Goal: Information Seeking & Learning: Check status

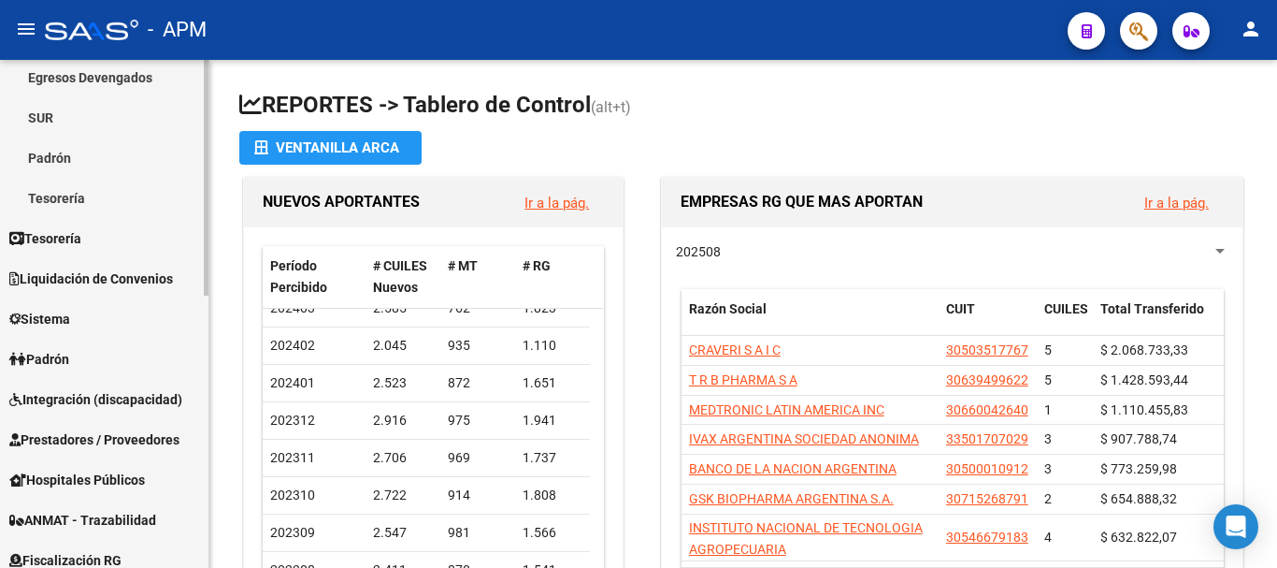
click at [69, 352] on span "Padrón" at bounding box center [39, 359] width 60 height 21
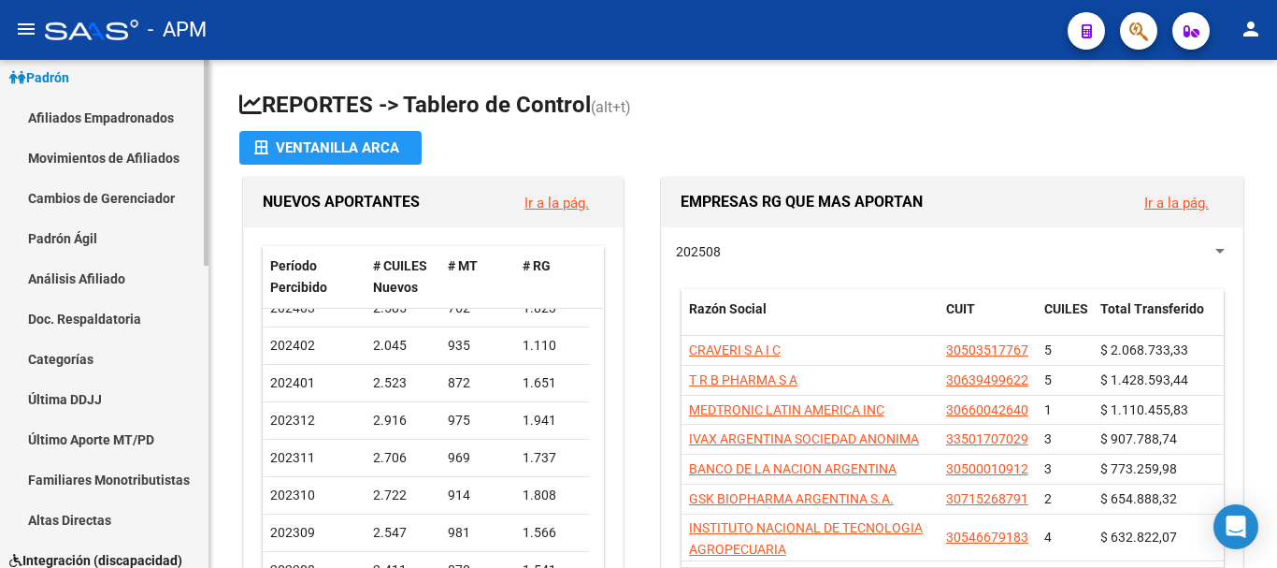
click at [149, 115] on link "Afiliados Empadronados" at bounding box center [104, 117] width 208 height 40
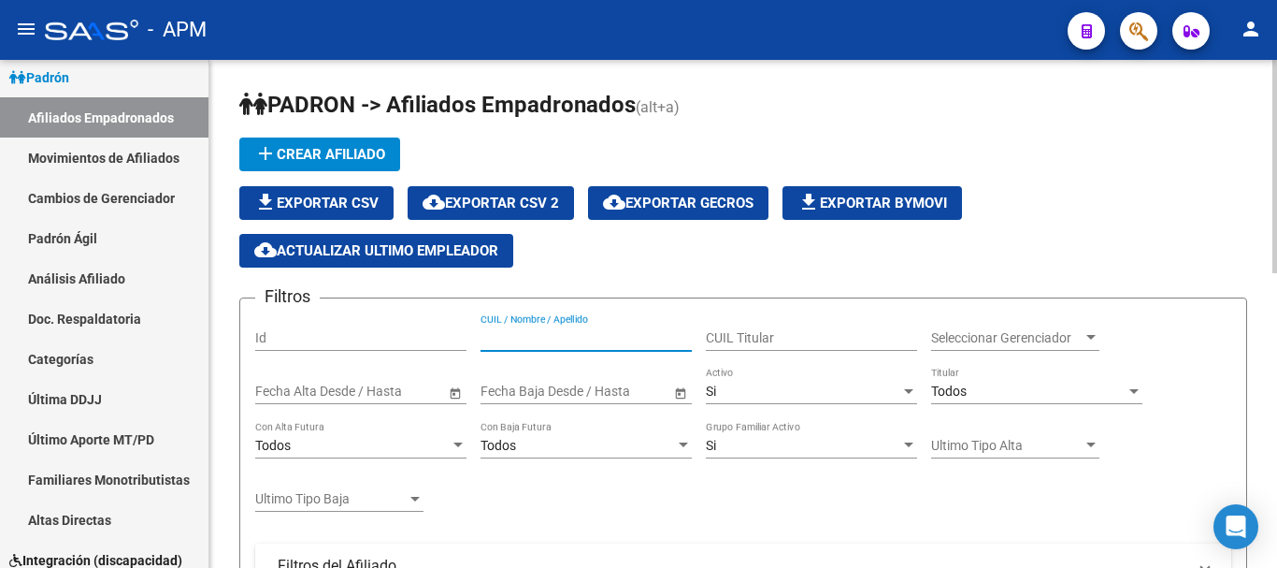
click at [551, 345] on input "CUIL / Nombre / Apellido" at bounding box center [586, 338] width 211 height 16
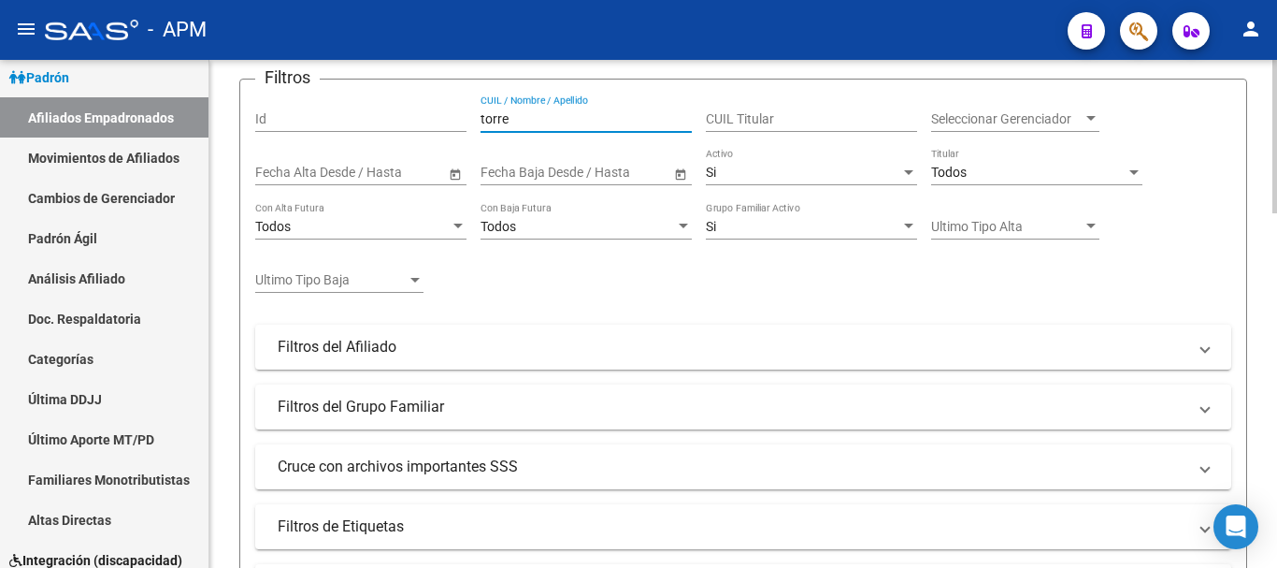
scroll to position [150, 0]
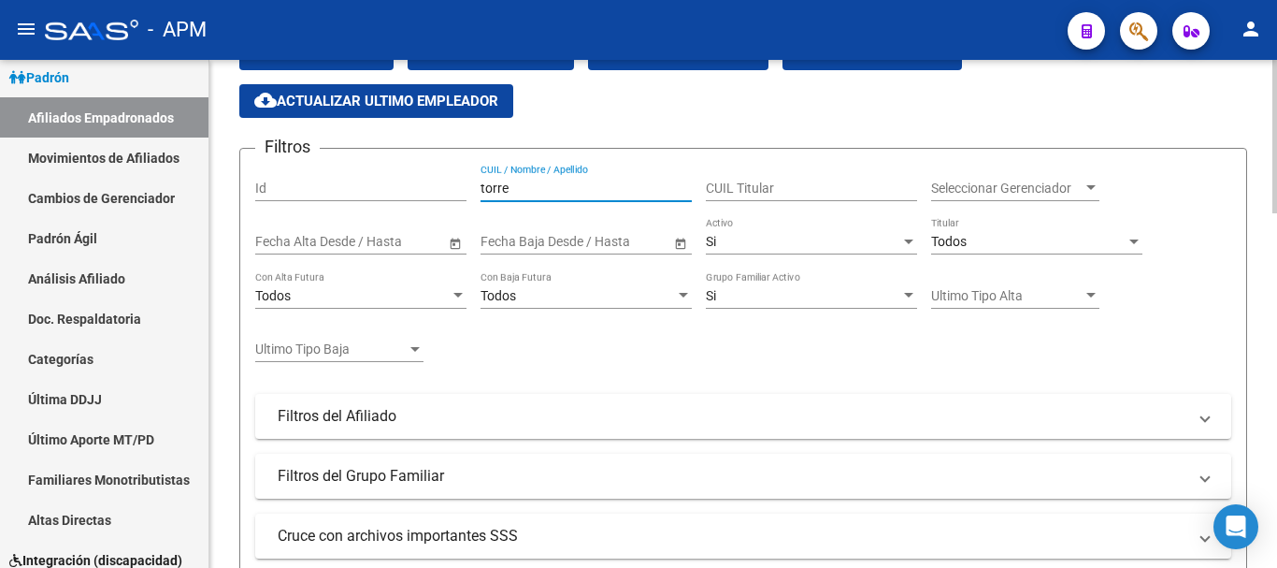
type input "torre"
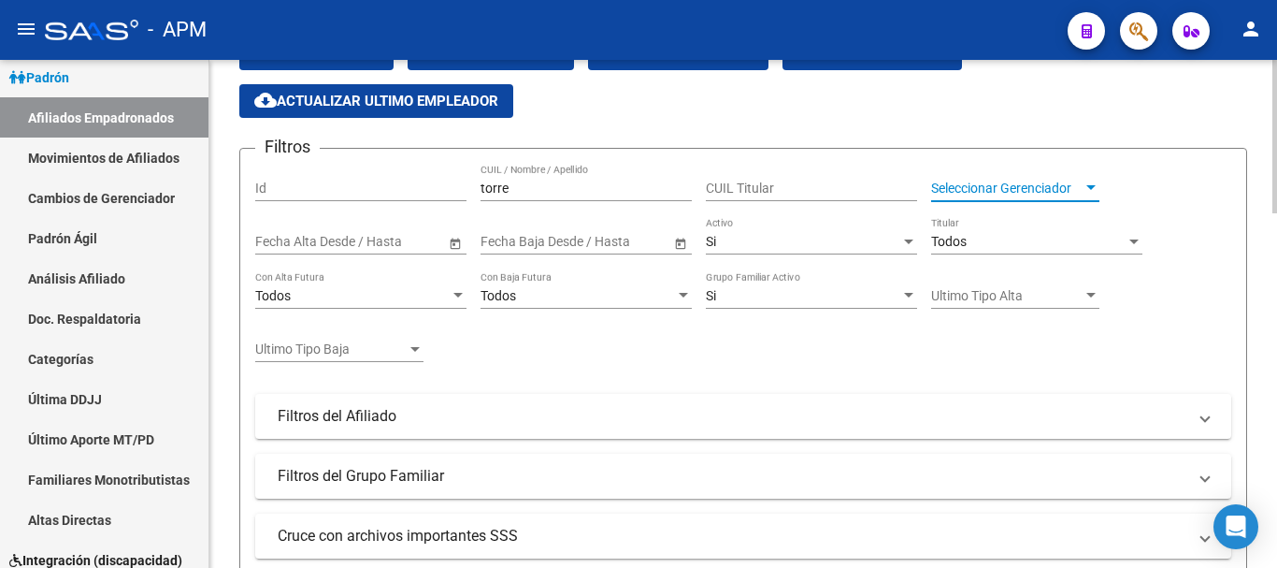
click at [1096, 186] on div at bounding box center [1091, 187] width 17 height 15
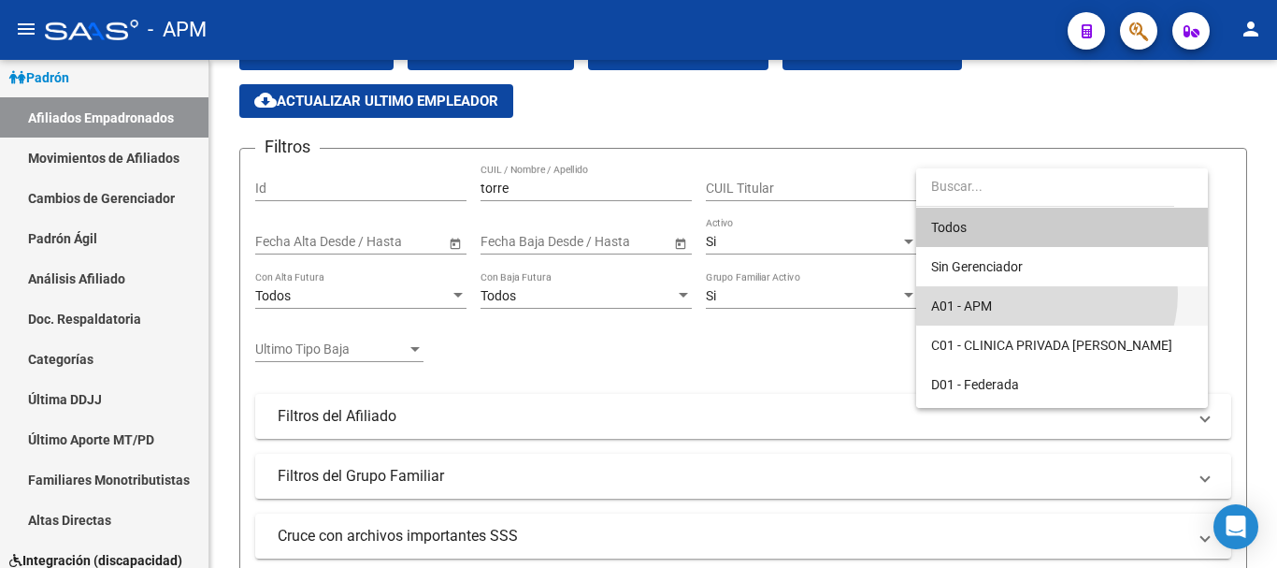
click at [1045, 294] on span "A01 - APM" at bounding box center [1062, 305] width 262 height 39
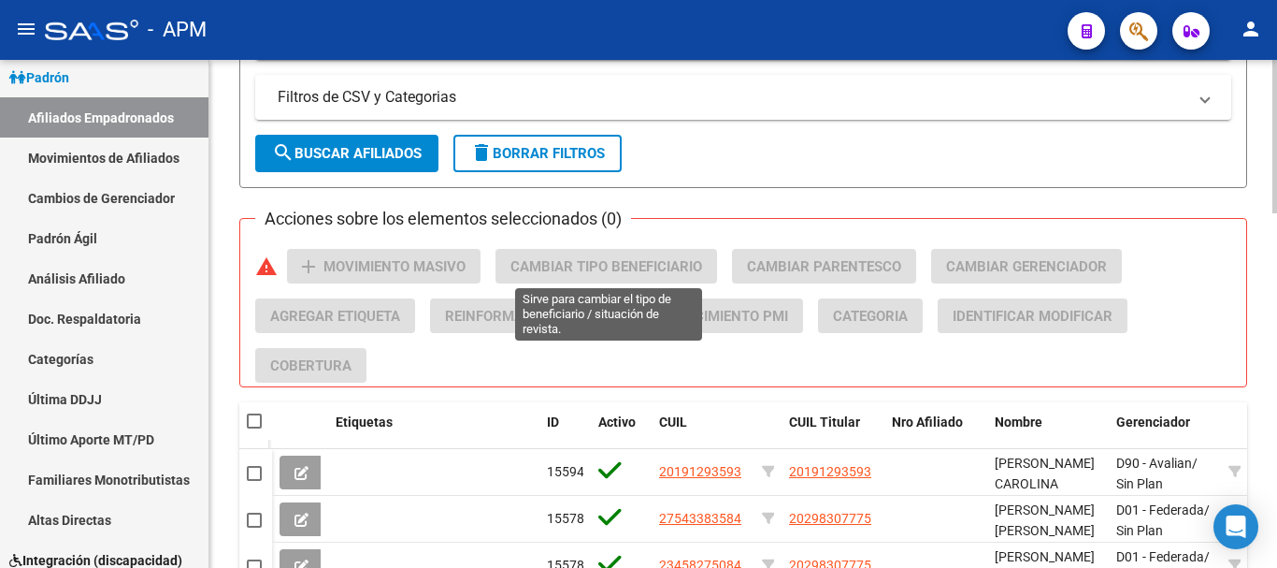
scroll to position [711, 0]
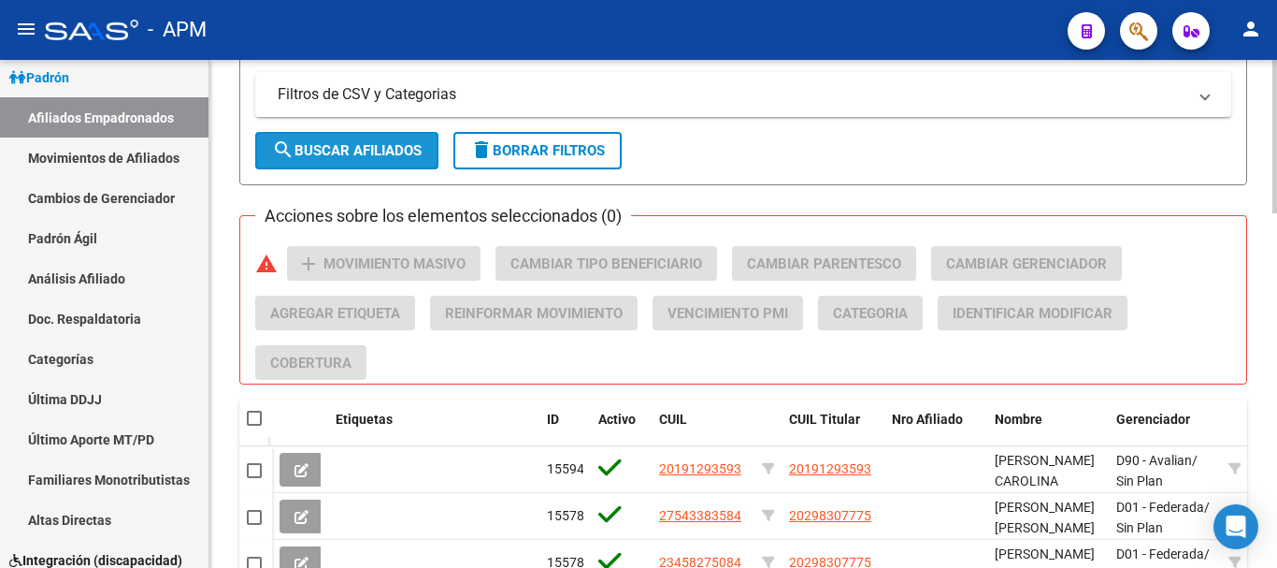
click at [431, 147] on button "search Buscar Afiliados" at bounding box center [346, 150] width 183 height 37
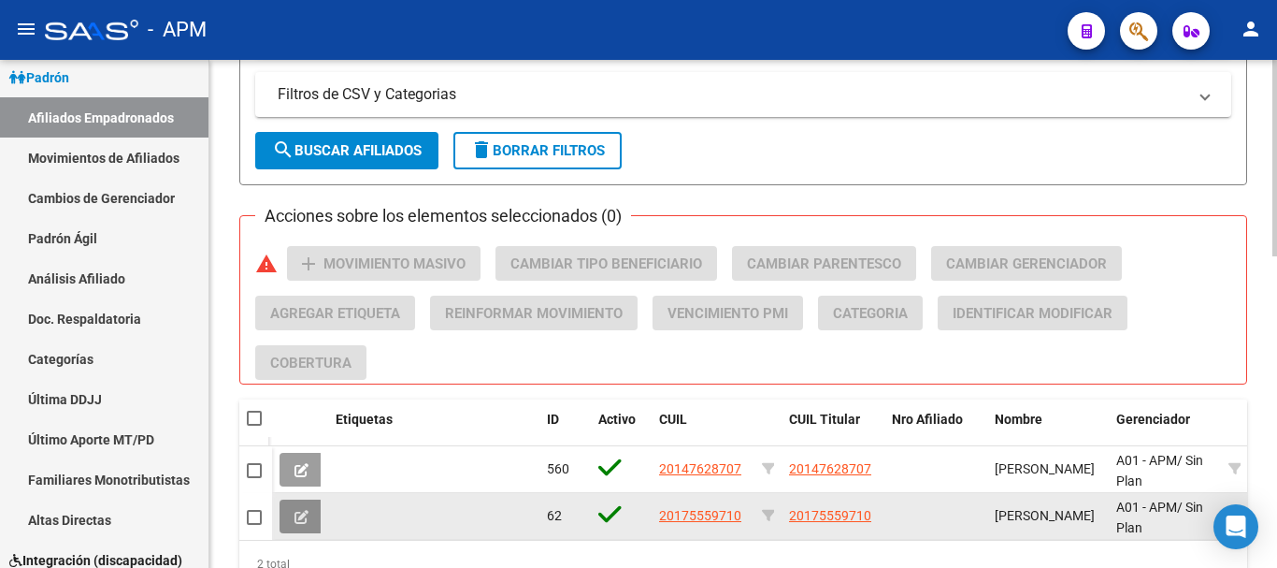
click at [297, 524] on icon at bounding box center [302, 517] width 14 height 14
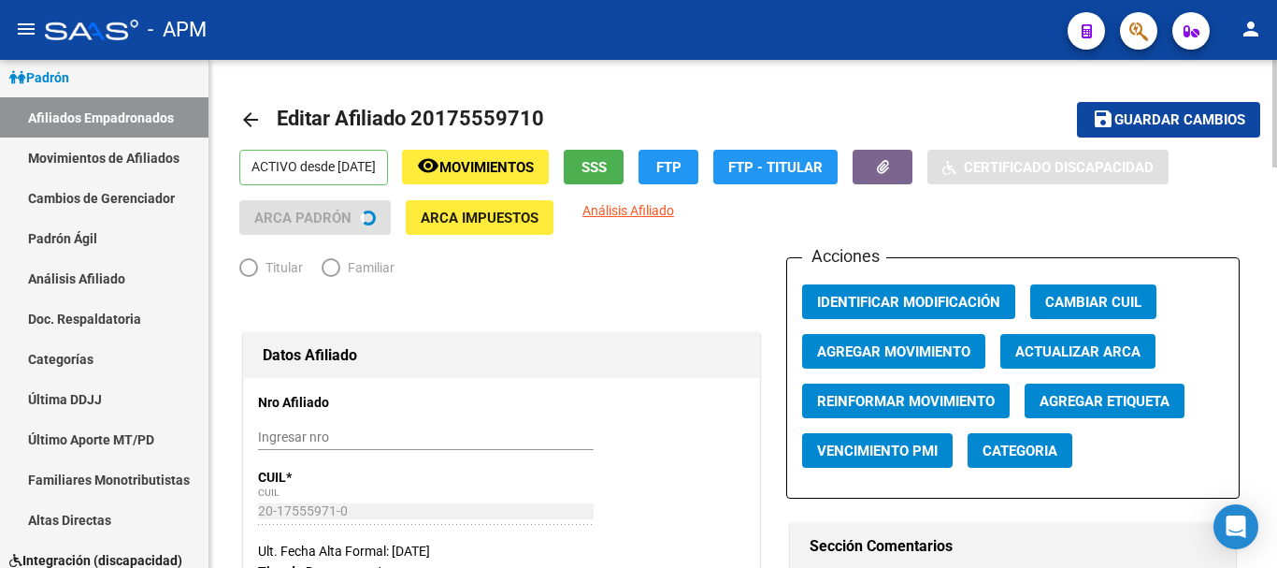
radio input "true"
type input "30-51602484-0"
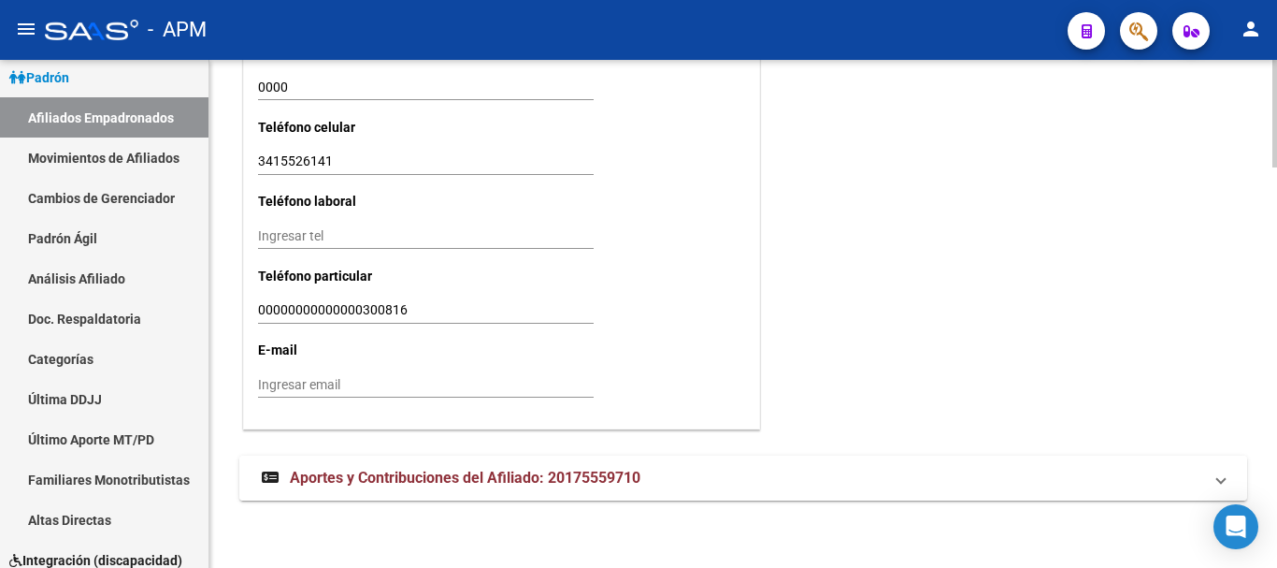
click at [786, 477] on mat-panel-title "Aportes y Contribuciones del Afiliado: 20175559710" at bounding box center [732, 477] width 941 height 21
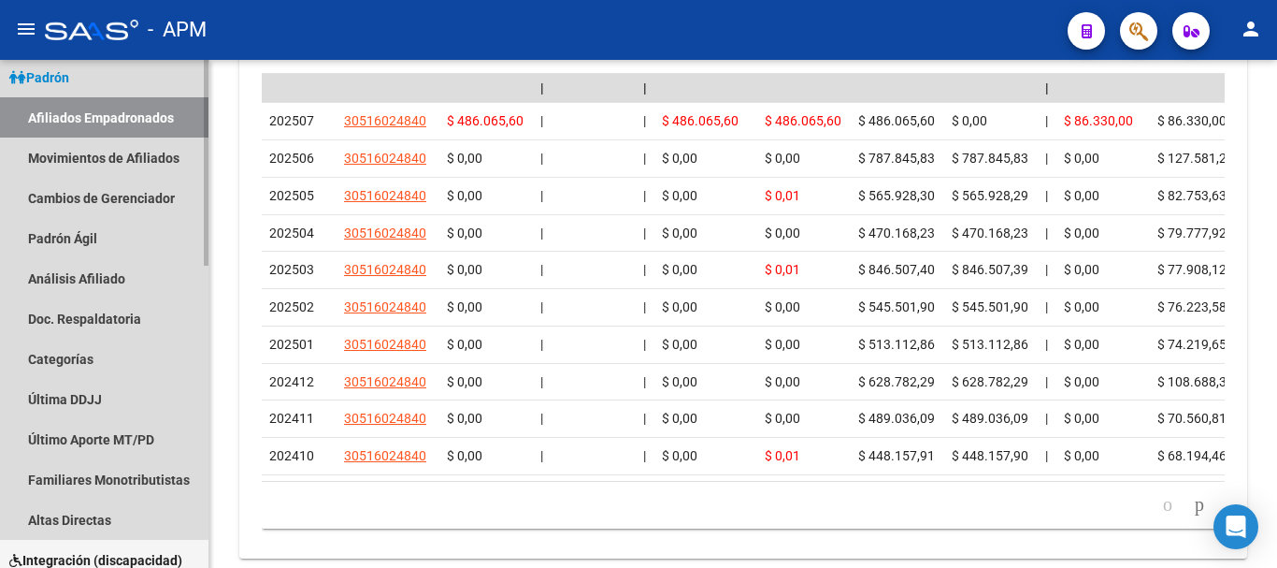
click at [167, 113] on link "Afiliados Empadronados" at bounding box center [104, 117] width 208 height 40
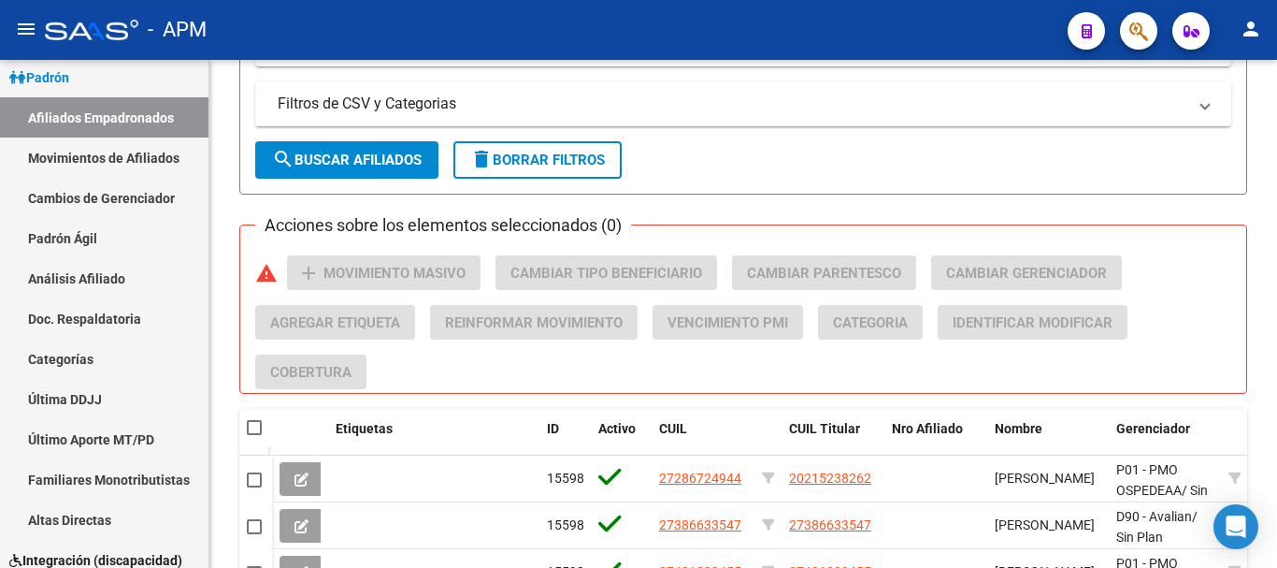
scroll to position [1178, 0]
